Goal: Task Accomplishment & Management: Manage account settings

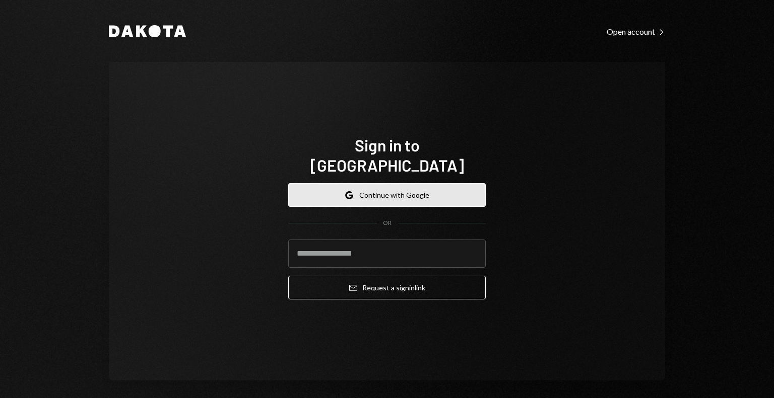
click at [352, 183] on button "Google Continue with Google" at bounding box center [386, 195] width 197 height 24
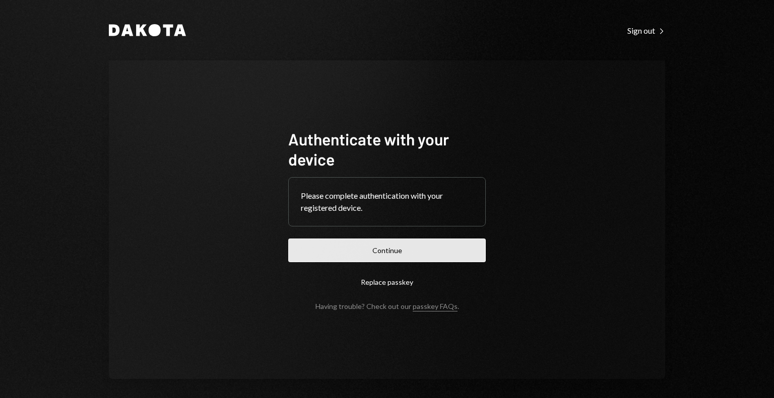
click at [357, 252] on button "Continue" at bounding box center [386, 251] width 197 height 24
